Goal: Task Accomplishment & Management: Complete application form

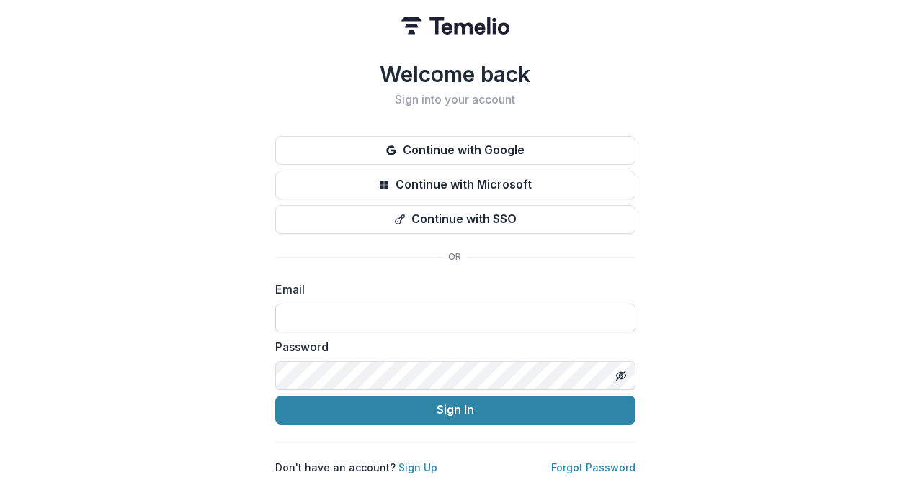
click at [468, 309] on input at bounding box center [455, 318] width 360 height 29
type input "**********"
click at [624, 370] on icon "Toggle password visibility" at bounding box center [621, 376] width 12 height 12
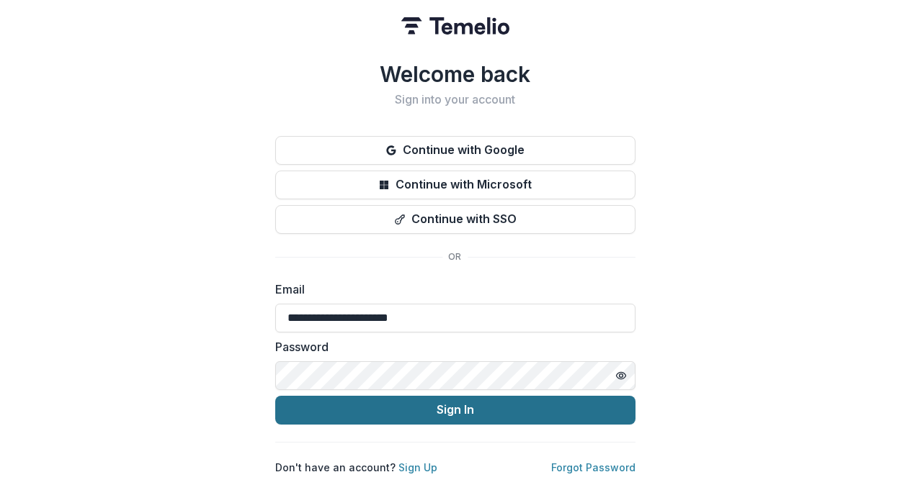
click at [541, 400] on button "Sign In" at bounding box center [455, 410] width 360 height 29
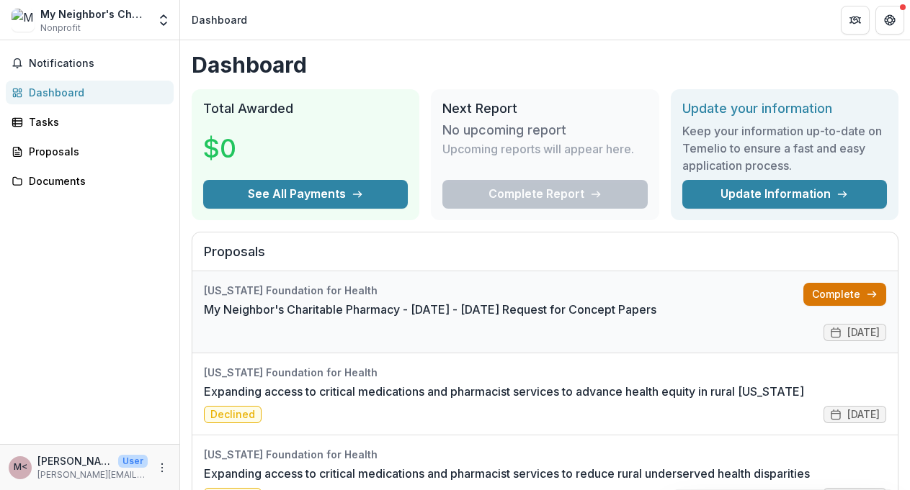
click at [840, 299] on link "Complete" at bounding box center [844, 294] width 83 height 23
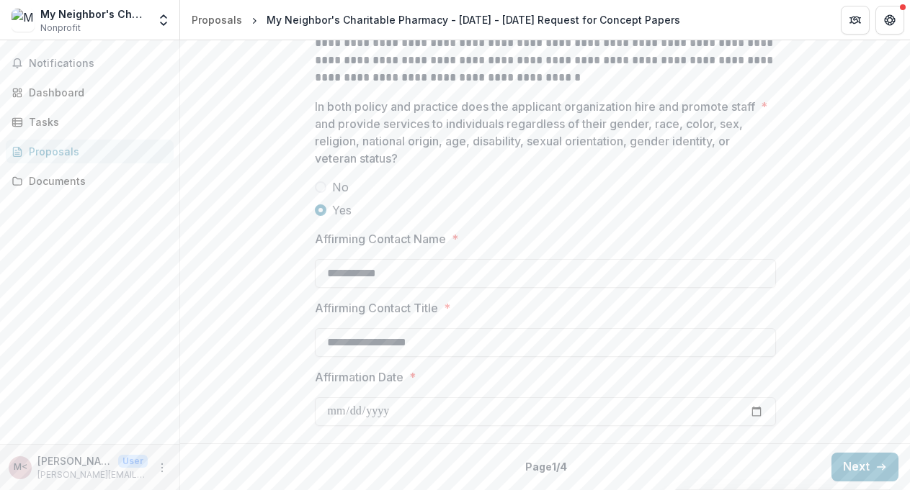
scroll to position [2093, 0]
click at [857, 466] on button "Next" at bounding box center [864, 467] width 67 height 29
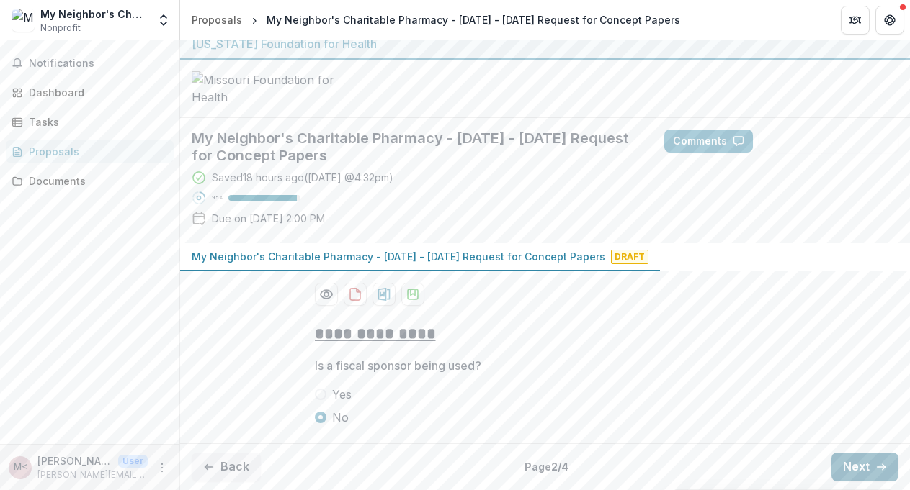
click at [856, 467] on button "Next" at bounding box center [864, 467] width 67 height 29
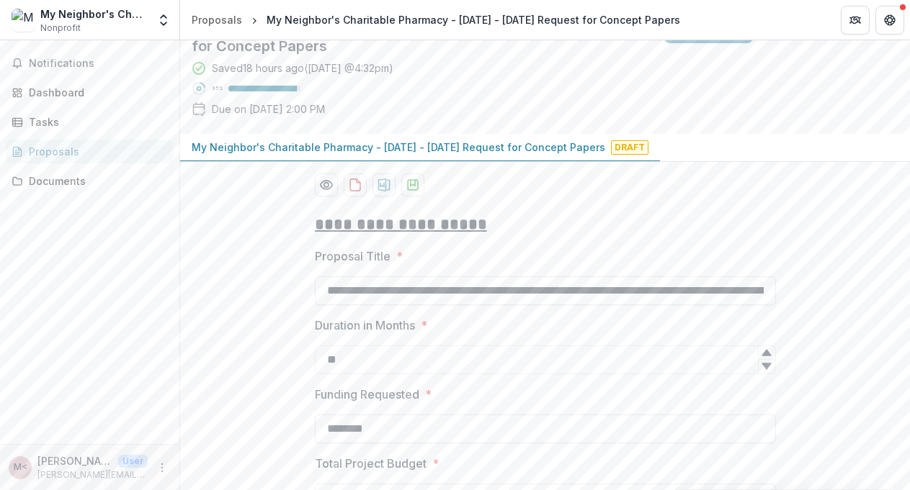
scroll to position [1299, 0]
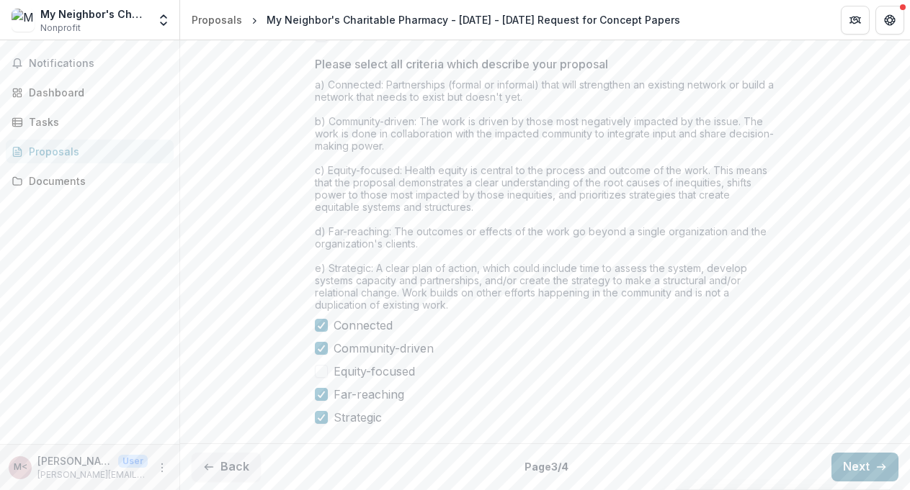
click at [856, 467] on button "Next" at bounding box center [864, 467] width 67 height 29
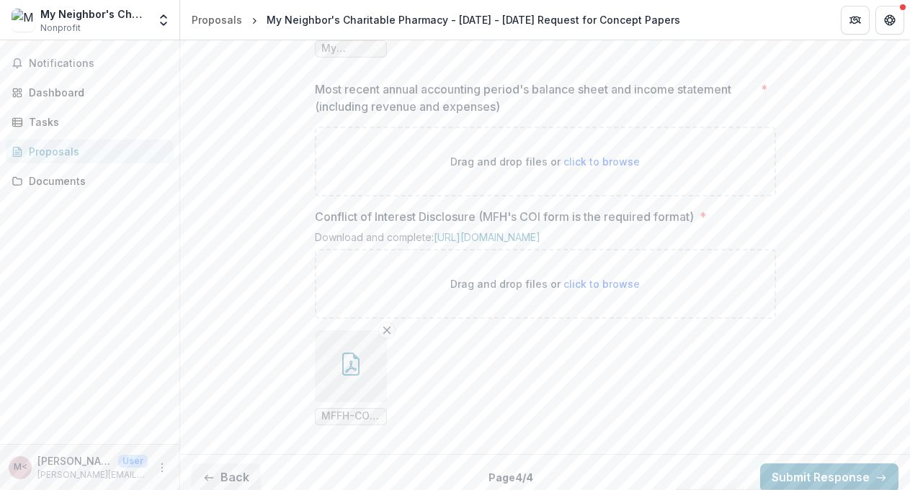
scroll to position [1493, 0]
